Goal: Task Accomplishment & Management: Manage account settings

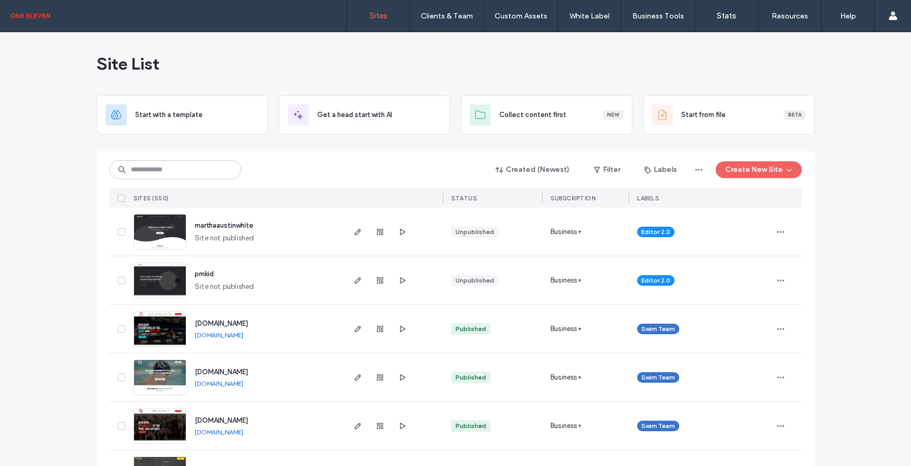
click at [442, 42] on label "Client Management" at bounding box center [449, 43] width 62 height 8
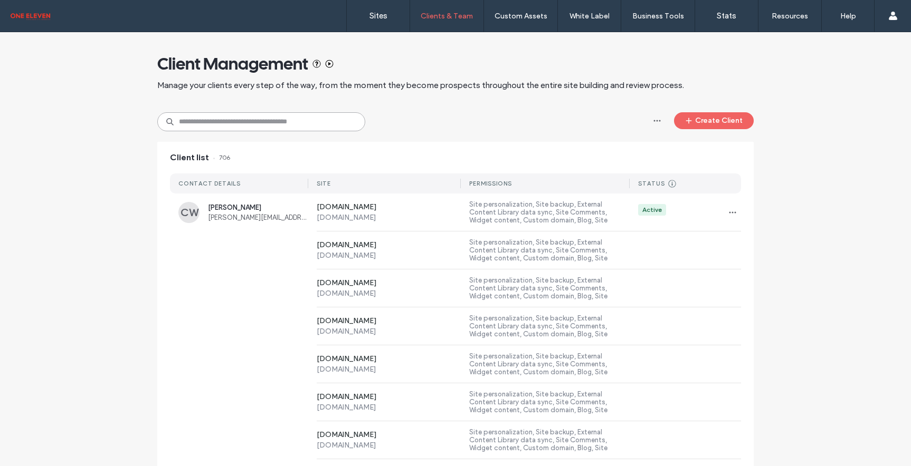
click at [229, 121] on input at bounding box center [261, 121] width 208 height 19
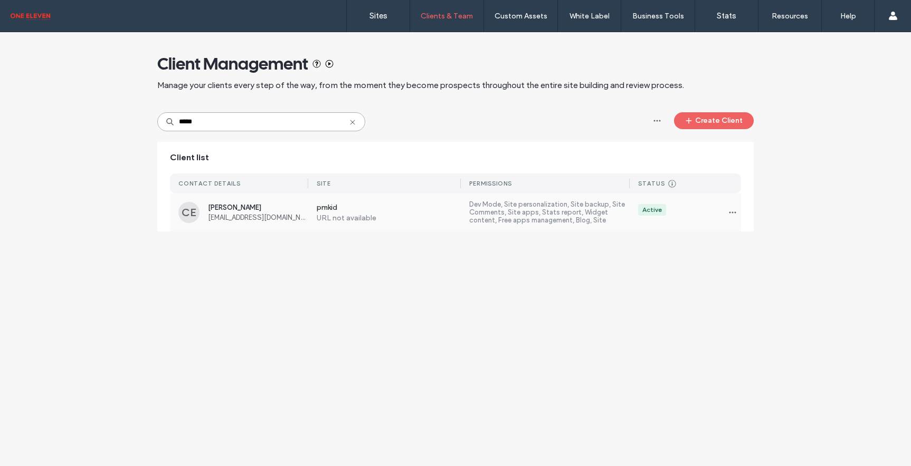
type input "*****"
click at [231, 209] on span "[PERSON_NAME]" at bounding box center [258, 208] width 100 height 8
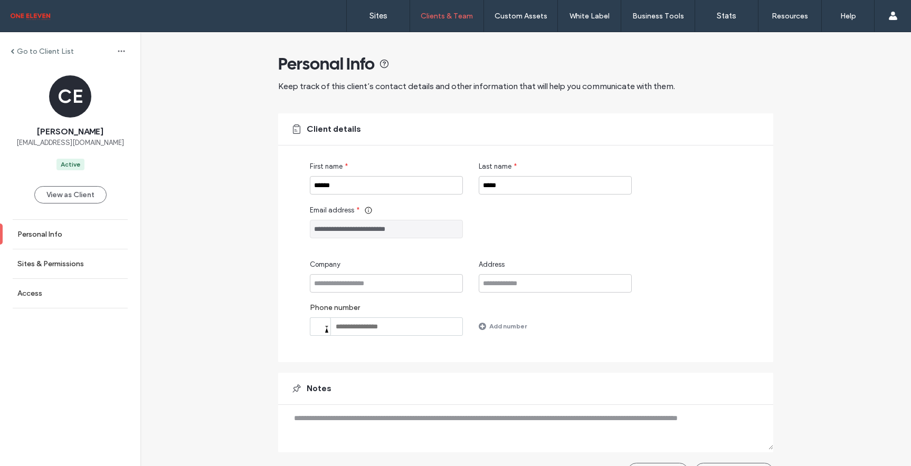
scroll to position [25, 0]
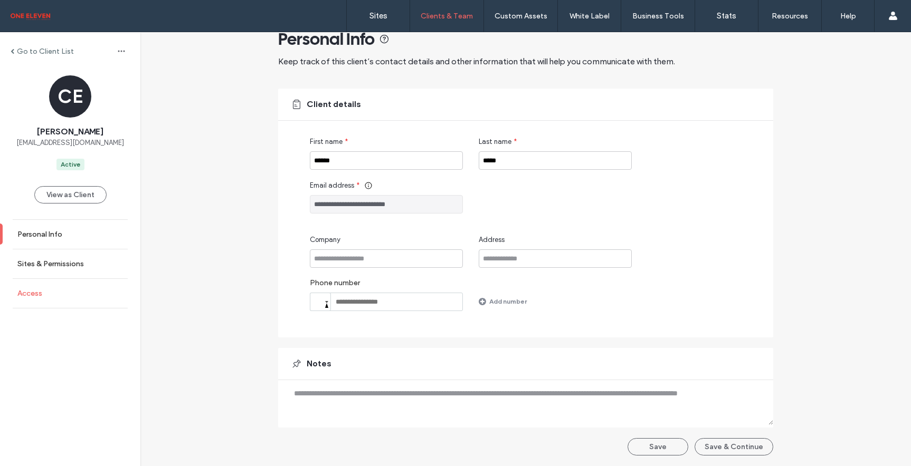
click at [62, 293] on link "Access" at bounding box center [70, 293] width 140 height 29
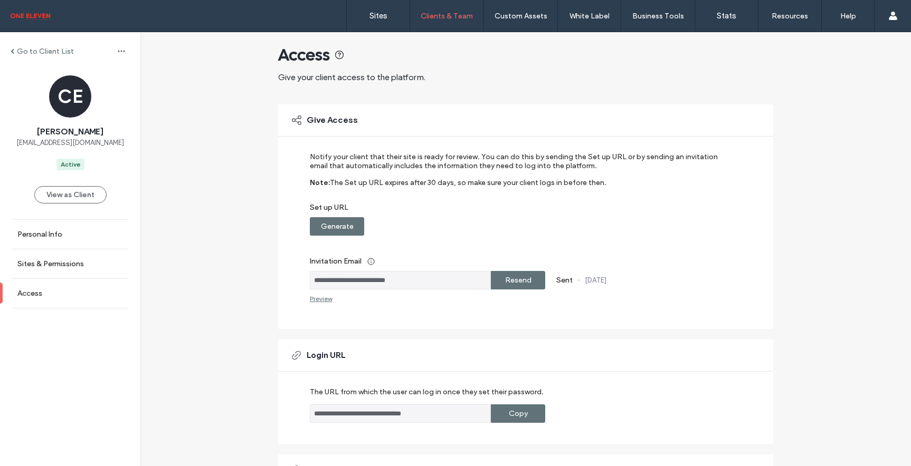
scroll to position [8, 0]
